Goal: Task Accomplishment & Management: Manage account settings

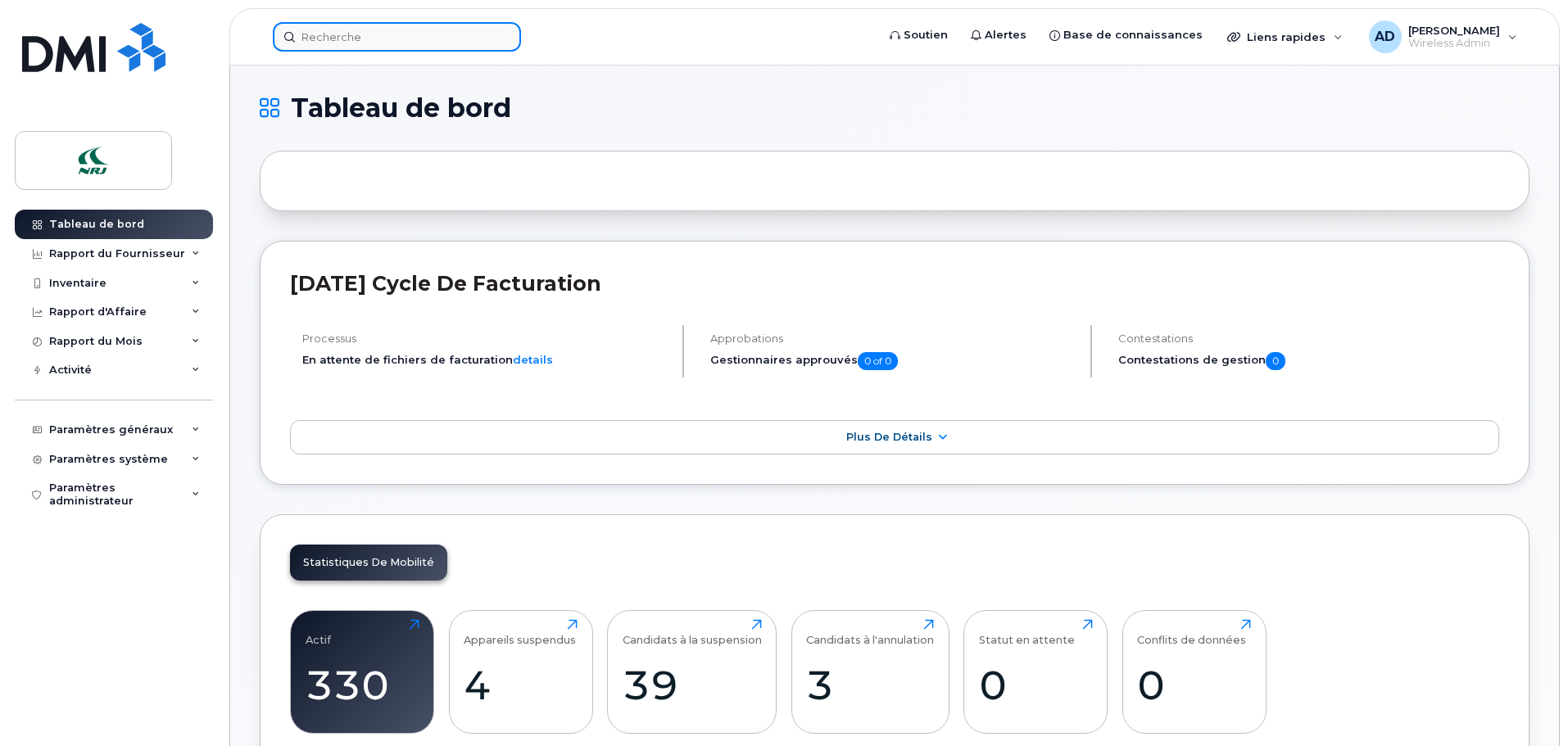
click at [378, 40] on input at bounding box center [396, 36] width 248 height 29
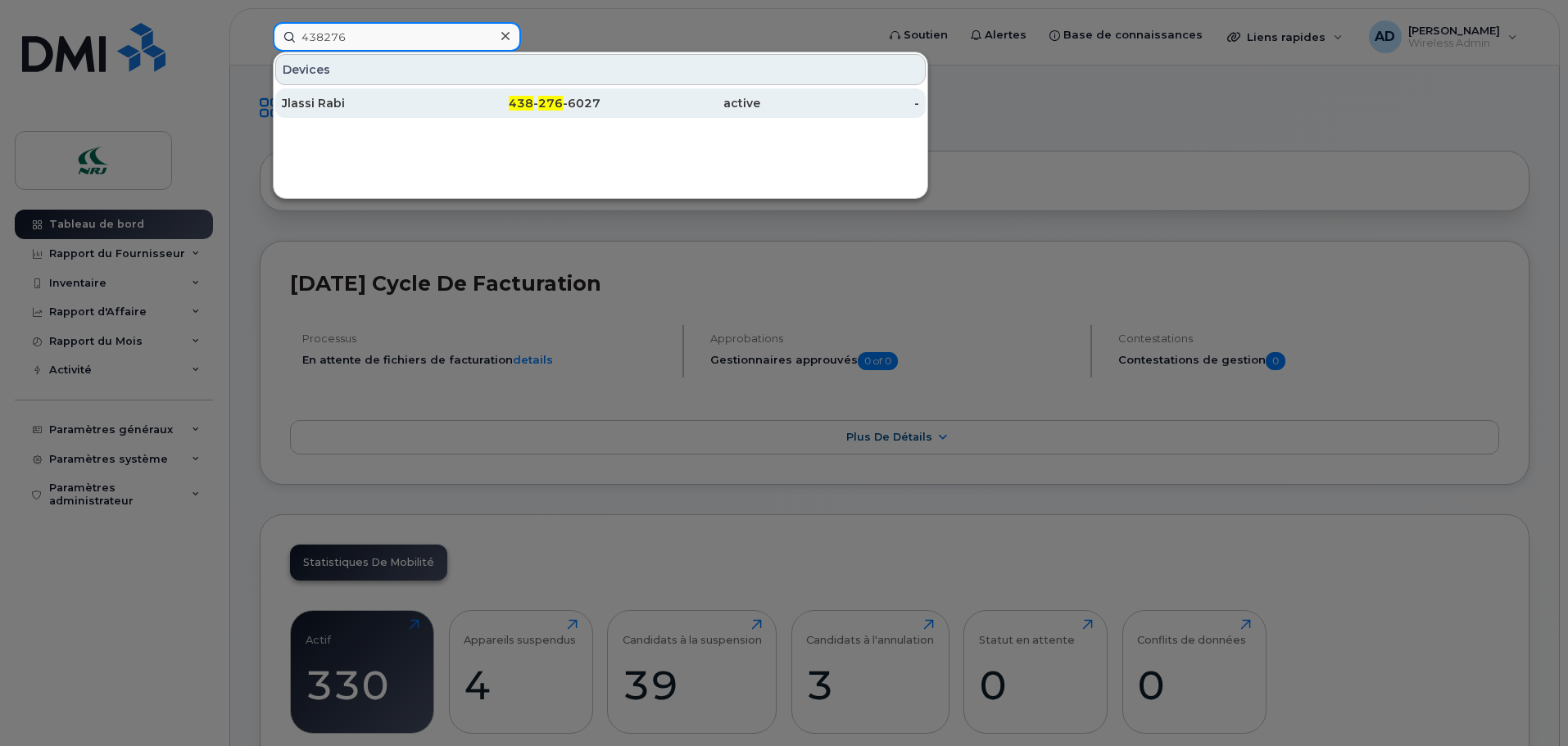
type input "438276"
click at [547, 96] on div "438 - 276 -6027" at bounding box center [521, 103] width 159 height 16
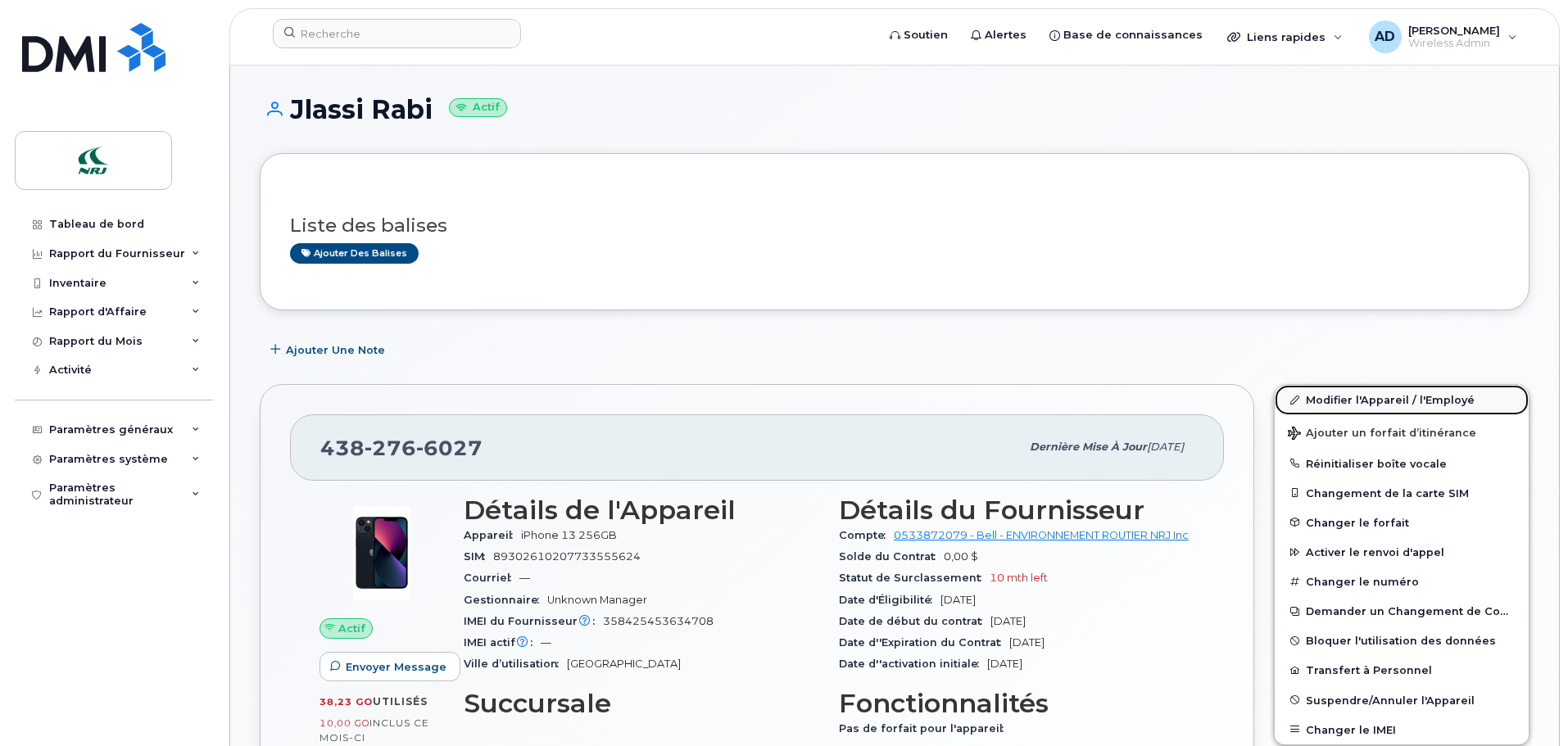
click at [1328, 400] on link "Modifier l'Appareil / l'Employé" at bounding box center [1401, 400] width 254 height 29
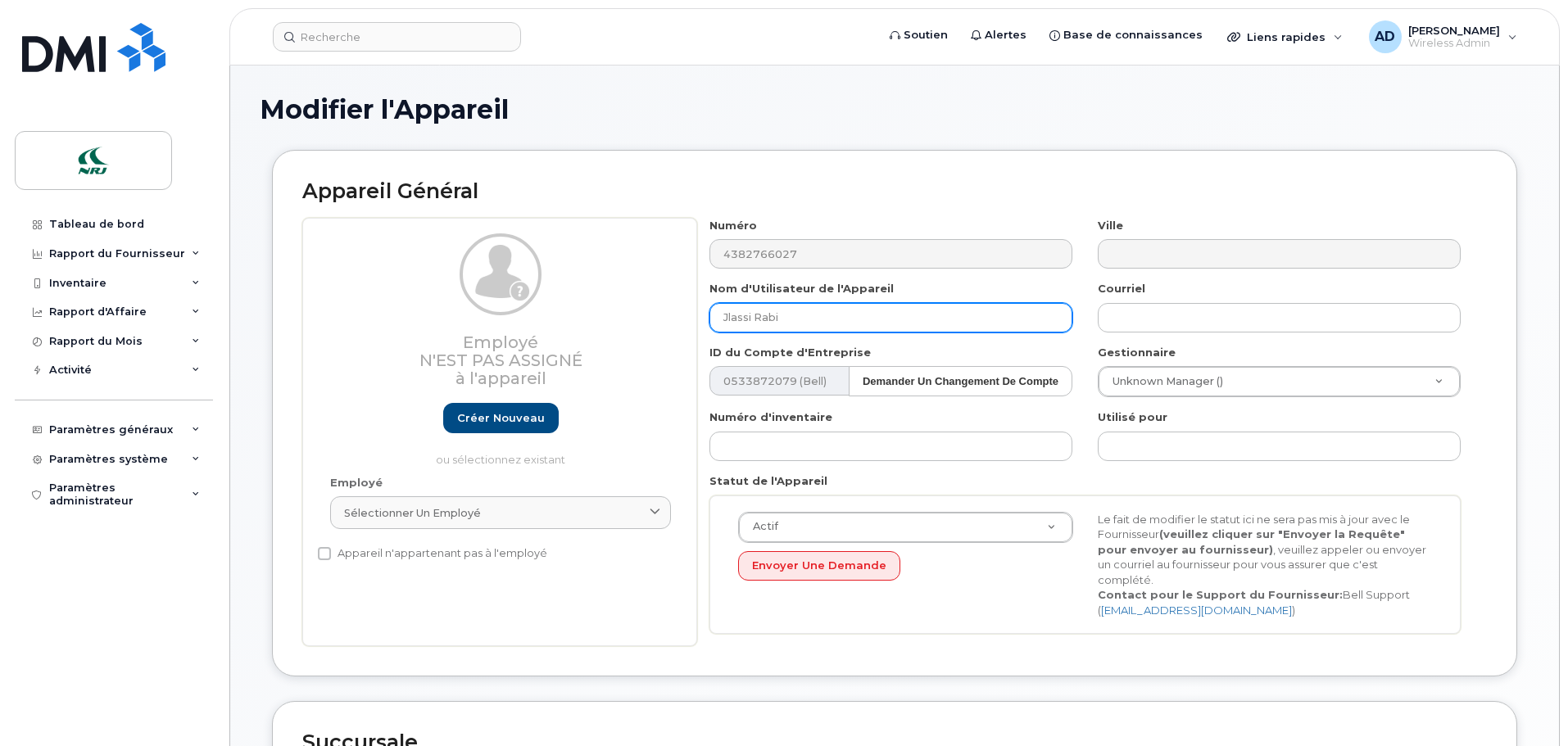
drag, startPoint x: 793, startPoint y: 320, endPoint x: 563, endPoint y: 332, distance: 230.3
click at [563, 332] on div "Employé N'est pas assigné à l'appareil Créer nouveau ou sélectionnez existant E…" at bounding box center [895, 432] width 1184 height 429
type input "Libre Voix & Data"
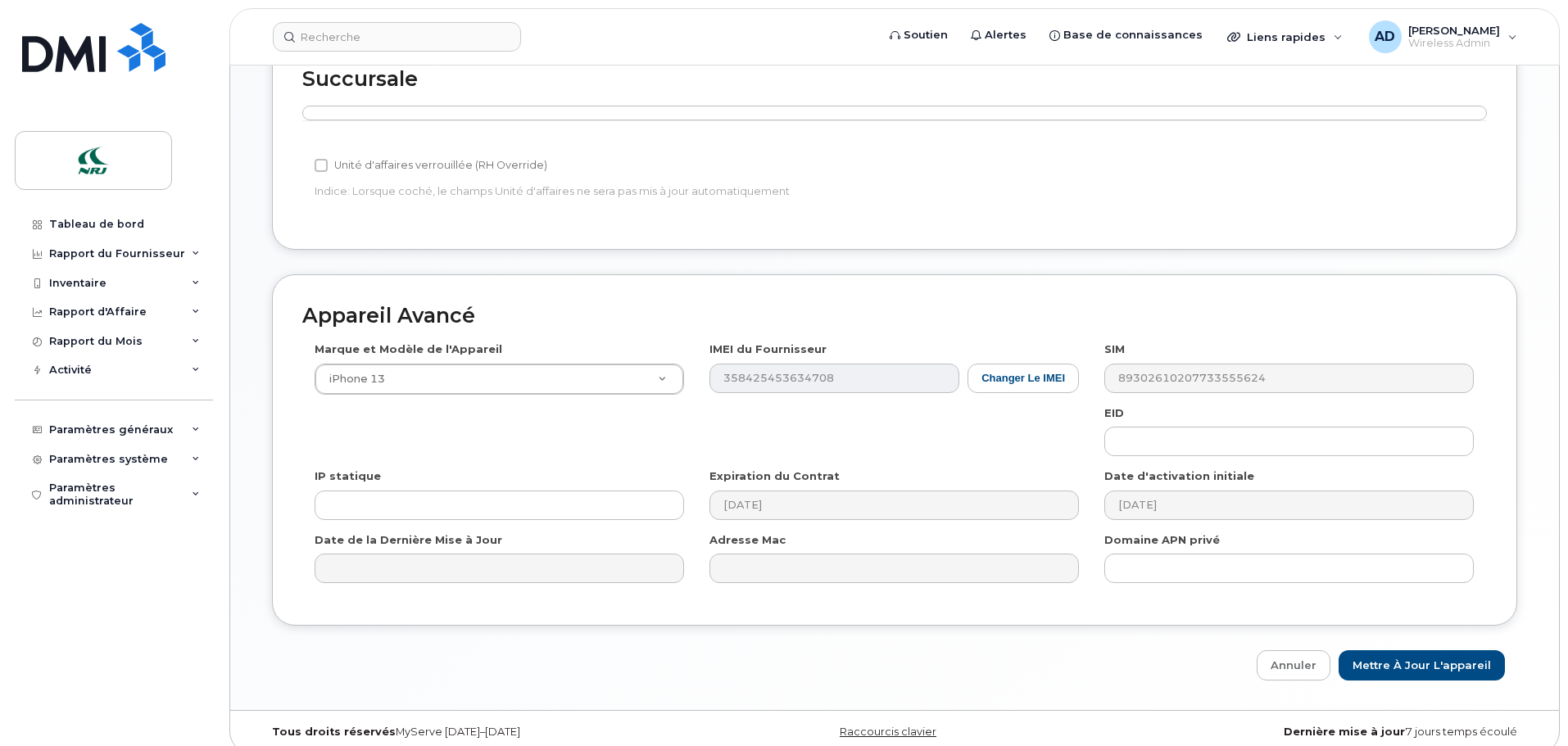
scroll to position [665, 0]
click at [1438, 649] on input "Mettre à jour l'appareil" at bounding box center [1421, 663] width 167 height 30
type input "Sauvegarde..."
